Goal: Information Seeking & Learning: Check status

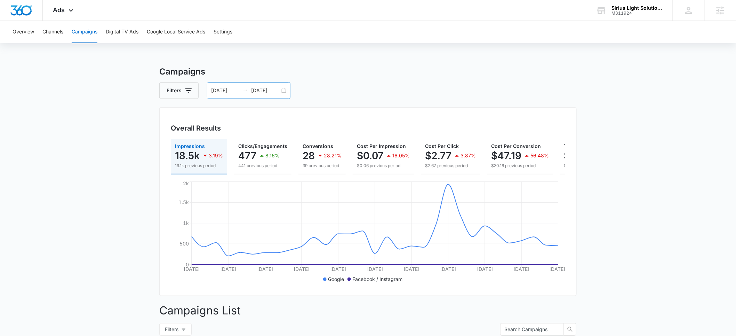
click at [223, 87] on input "09/13/2025" at bounding box center [225, 91] width 29 height 8
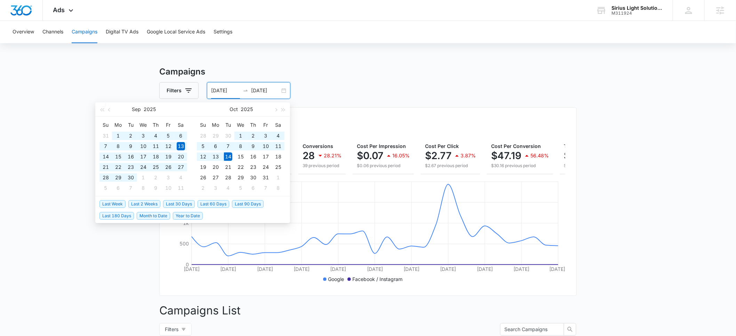
click at [189, 217] on span "Year to Date" at bounding box center [188, 216] width 30 height 8
type input "01/01/2025"
type input "[DATE]"
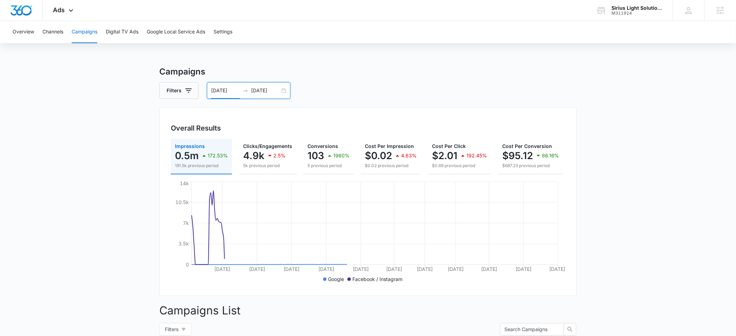
click at [219, 89] on input "01/01/2025" at bounding box center [225, 91] width 29 height 8
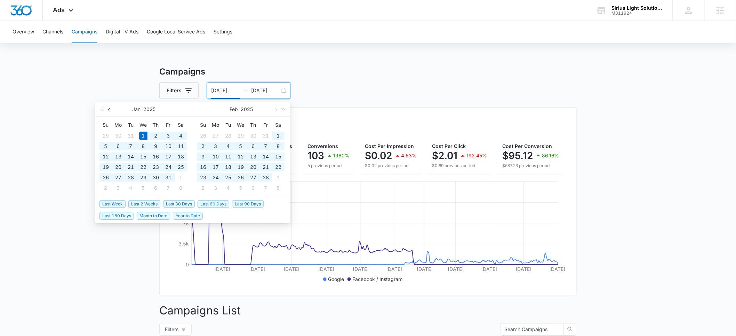
click at [109, 109] on span "button" at bounding box center [109, 109] width 3 height 3
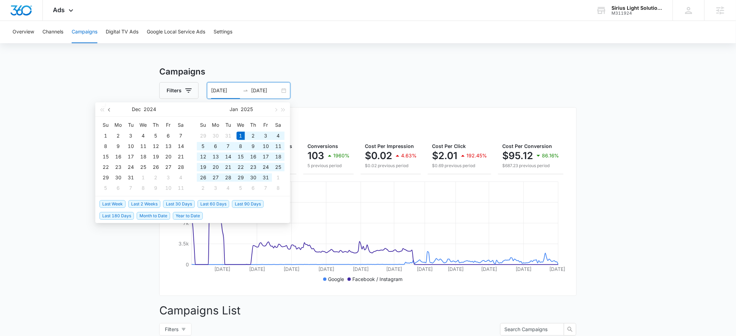
click at [109, 109] on span "button" at bounding box center [109, 109] width 3 height 3
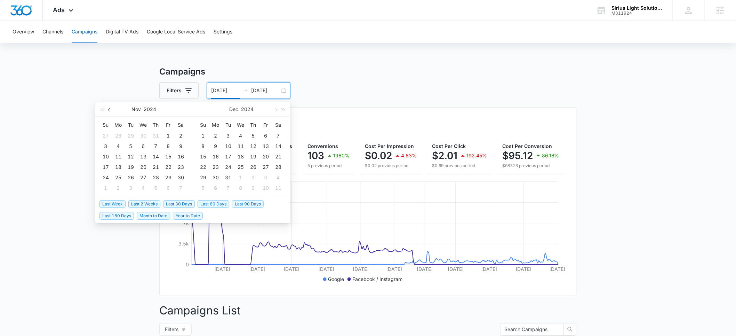
click at [109, 109] on span "button" at bounding box center [109, 109] width 3 height 3
type input "10/01/2024"
click at [129, 135] on div "1" at bounding box center [131, 136] width 8 height 8
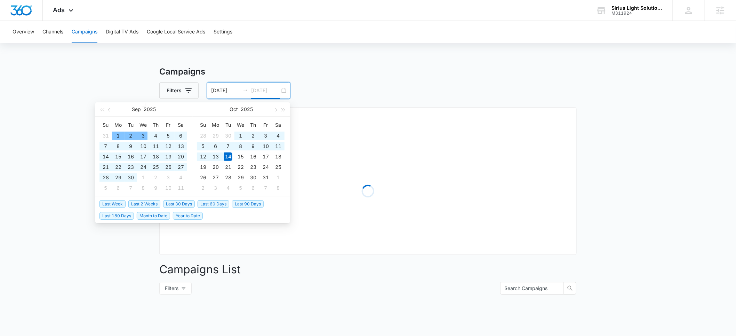
type input "10/14/2025"
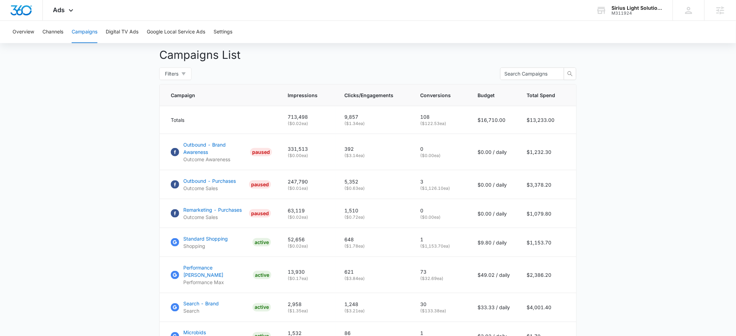
scroll to position [255, 0]
click at [205, 185] on p "Outbound - Purchases" at bounding box center [209, 180] width 53 height 7
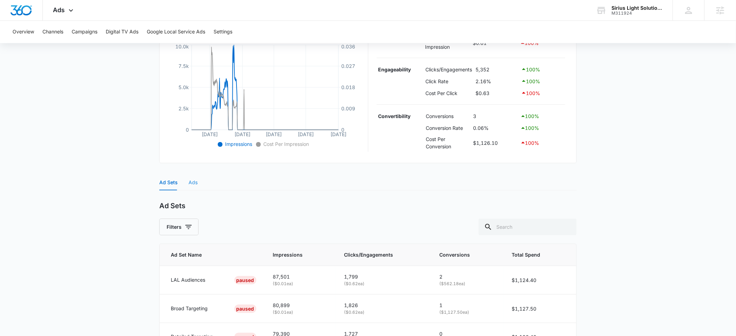
scroll to position [162, 0]
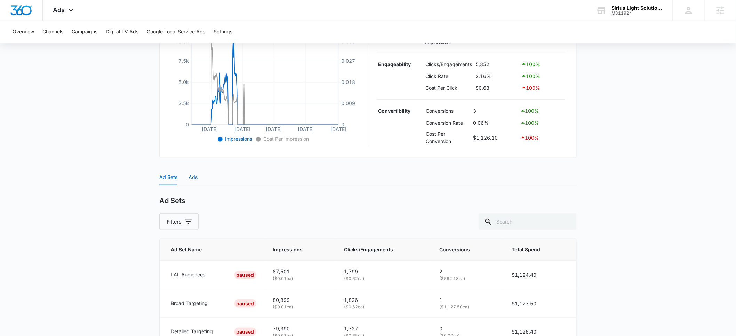
click at [191, 177] on div "Ads" at bounding box center [193, 177] width 9 height 8
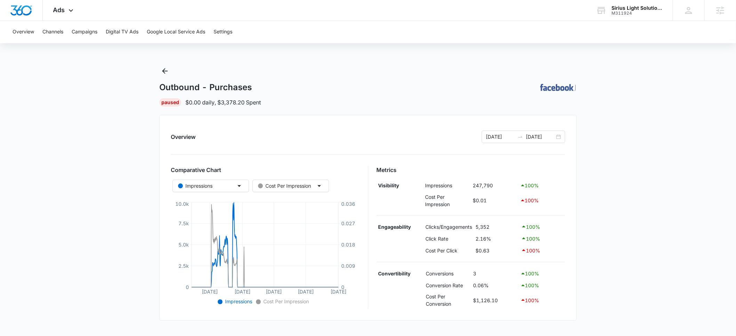
scroll to position [7, 0]
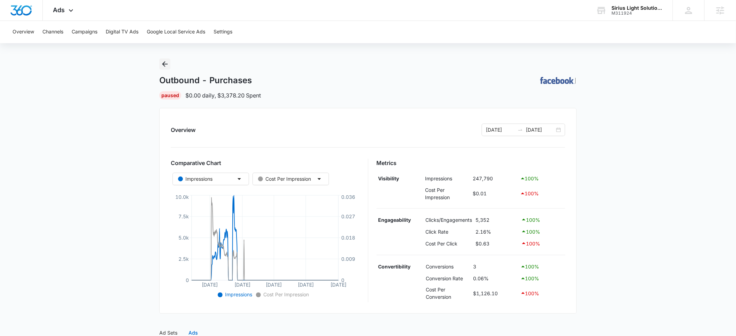
click at [166, 65] on icon "Back" at bounding box center [165, 64] width 8 height 8
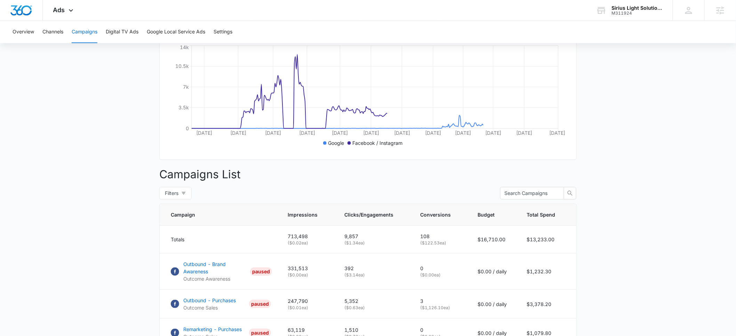
scroll to position [229, 0]
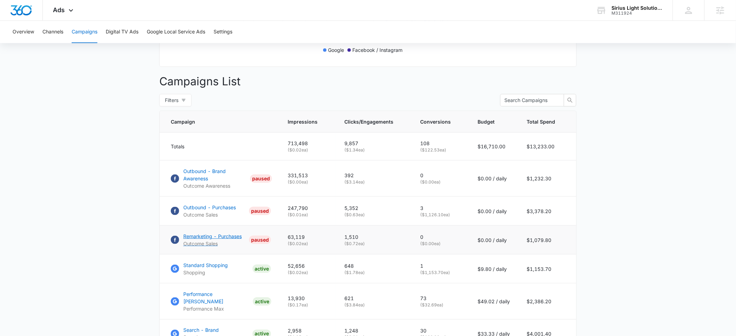
click at [199, 240] on p "Remarketing - Purchases" at bounding box center [212, 235] width 58 height 7
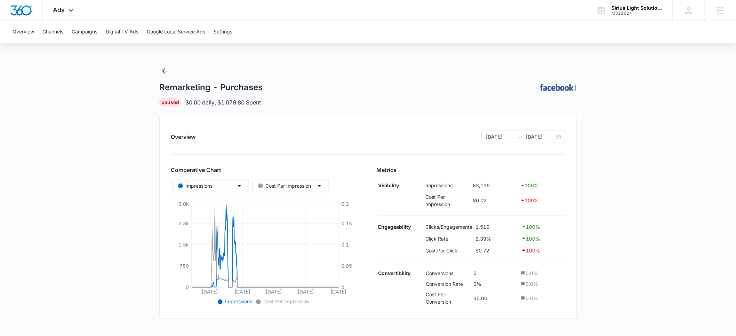
scroll to position [143, 0]
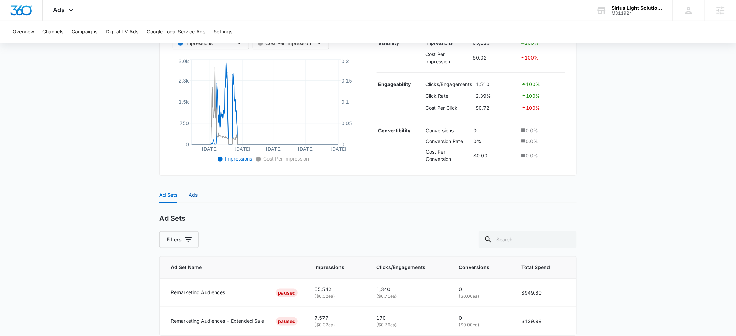
click at [191, 195] on div "Ads" at bounding box center [193, 195] width 9 height 8
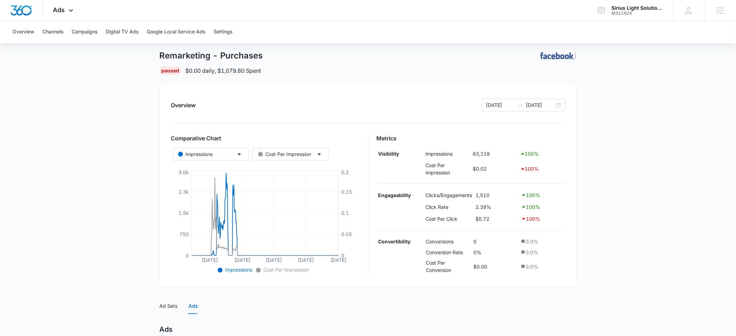
scroll to position [0, 0]
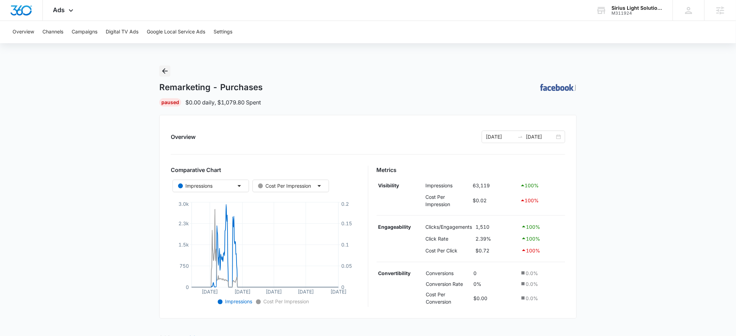
click at [163, 71] on icon "Back" at bounding box center [165, 71] width 6 height 6
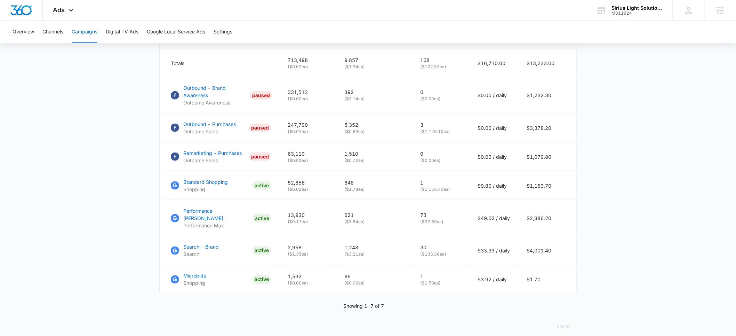
scroll to position [318, 0]
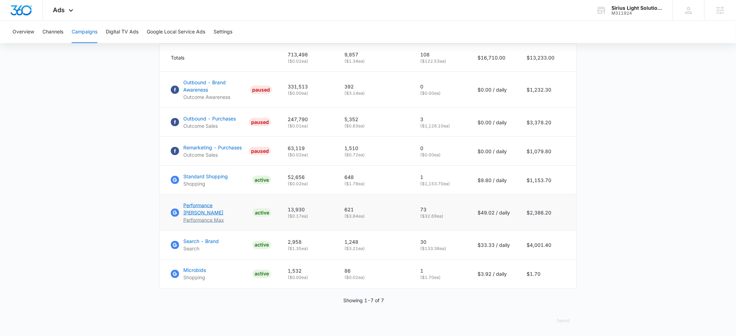
click at [207, 210] on p "Performance [PERSON_NAME]" at bounding box center [216, 208] width 67 height 15
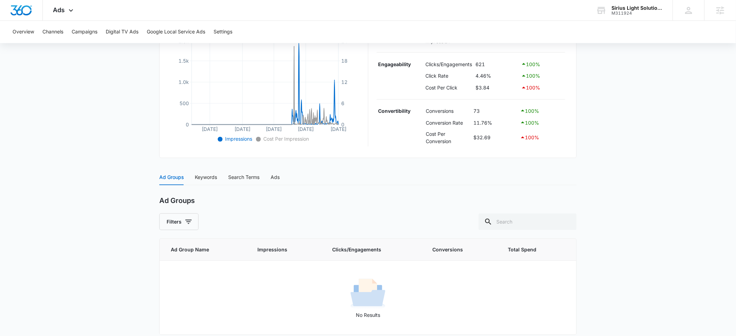
scroll to position [171, 0]
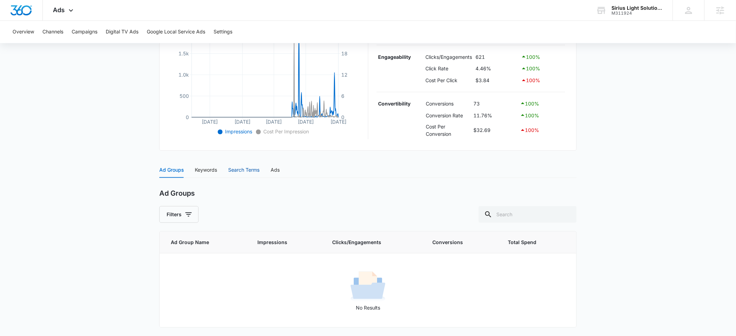
click at [241, 171] on div "Search Terms" at bounding box center [243, 170] width 31 height 8
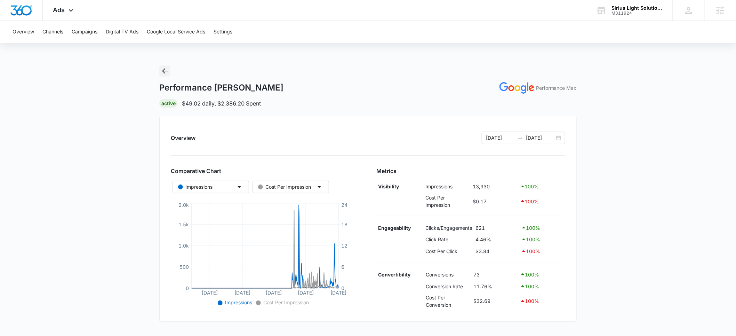
click at [166, 69] on icon "Back" at bounding box center [165, 71] width 8 height 8
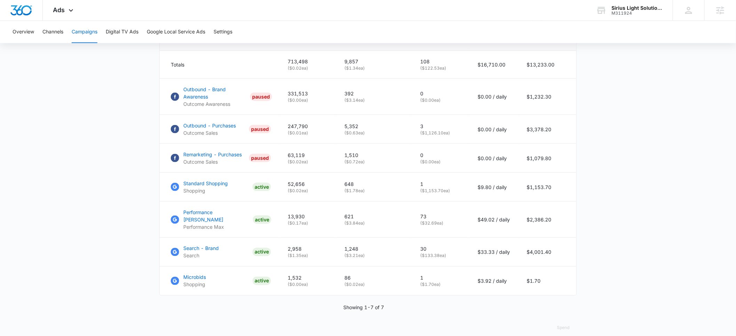
scroll to position [317, 0]
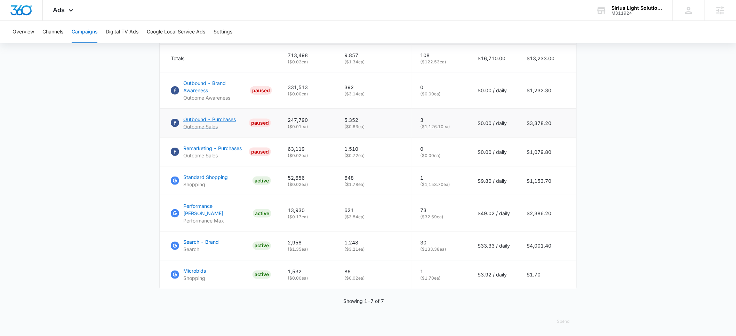
click at [201, 123] on p "Outbound - Purchases" at bounding box center [209, 118] width 53 height 7
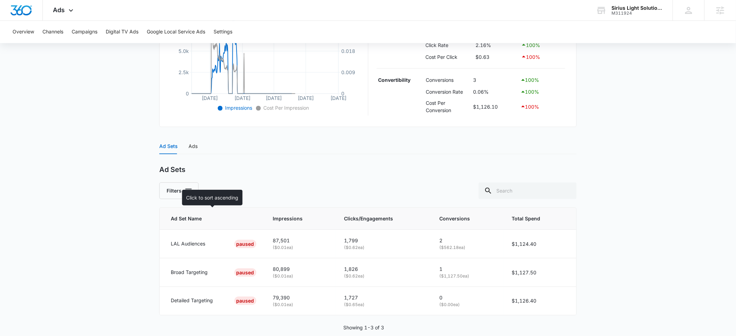
scroll to position [206, 0]
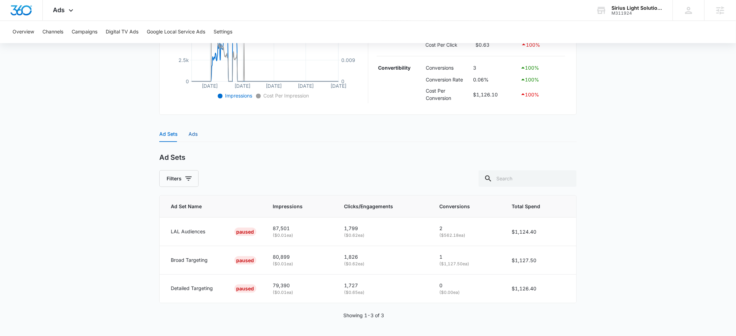
click at [192, 136] on div "Ads" at bounding box center [193, 134] width 9 height 8
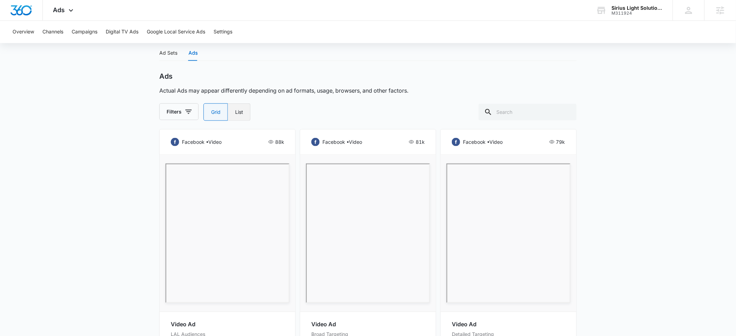
scroll to position [324, 0]
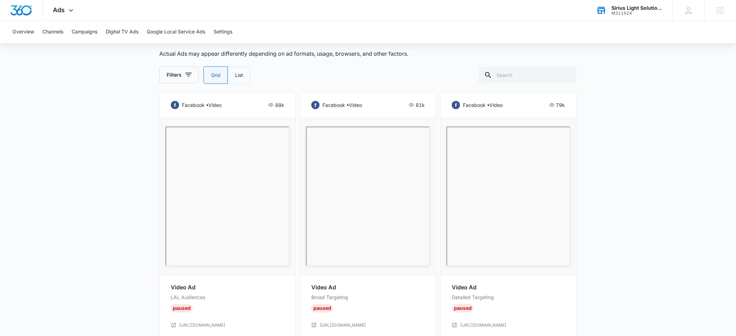
click at [623, 13] on div "M311924" at bounding box center [637, 13] width 51 height 5
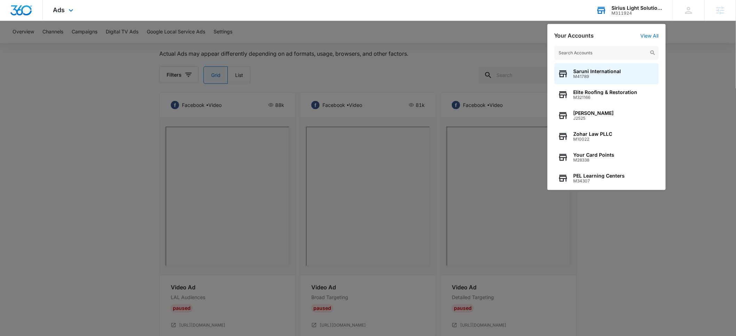
click at [571, 53] on input "text" at bounding box center [607, 53] width 104 height 14
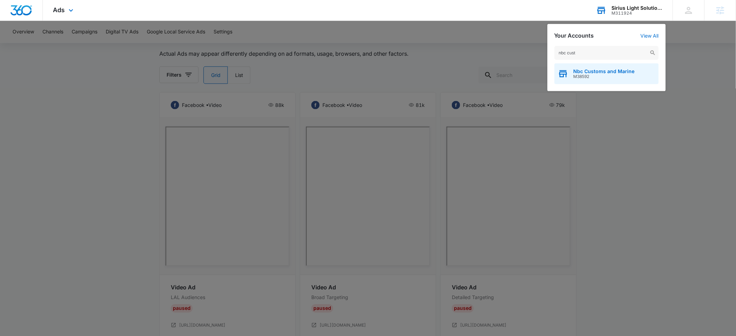
type input "nbc cust"
click at [577, 73] on span "Nbc Customs and Marine" at bounding box center [604, 72] width 61 height 6
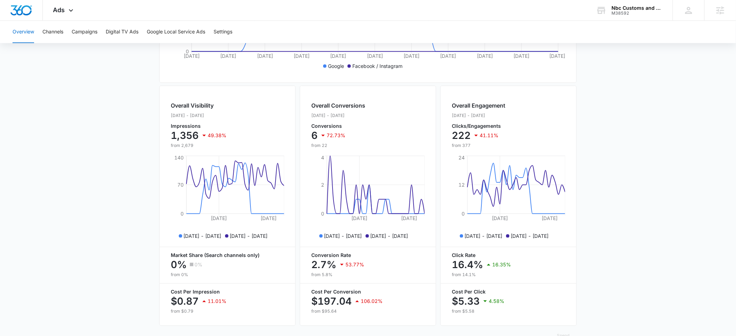
scroll to position [234, 0]
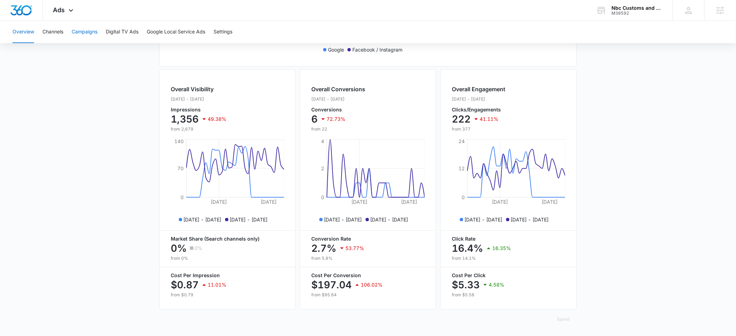
click at [82, 34] on button "Campaigns" at bounding box center [85, 32] width 26 height 22
